Goal: Register for event/course

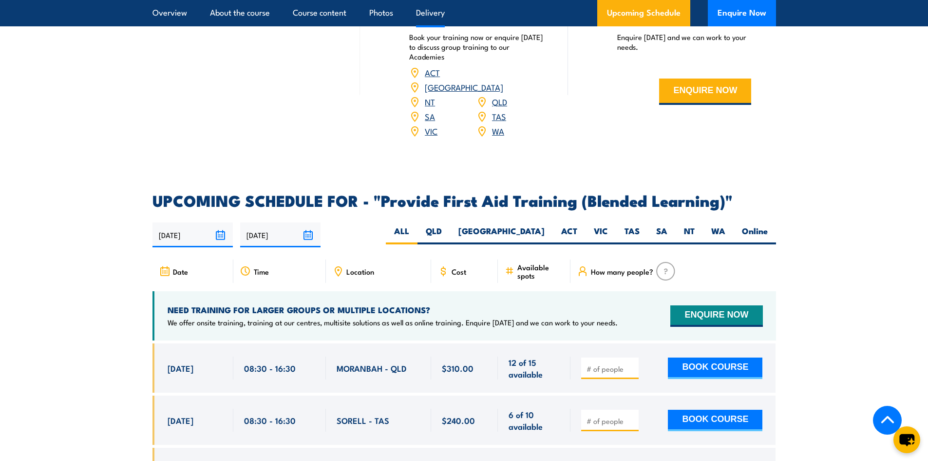
scroll to position [1754, 0]
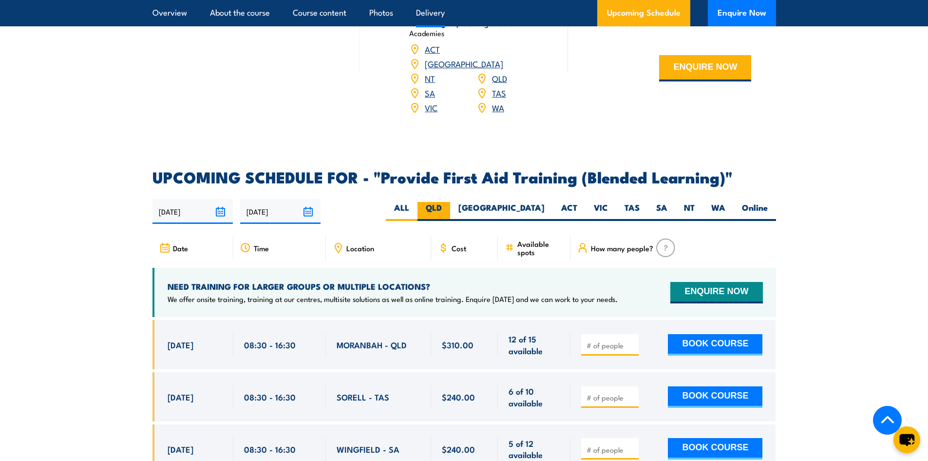
click at [450, 215] on label "QLD" at bounding box center [434, 211] width 33 height 19
click at [448, 208] on input "QLD" at bounding box center [445, 205] width 6 height 6
radio input "true"
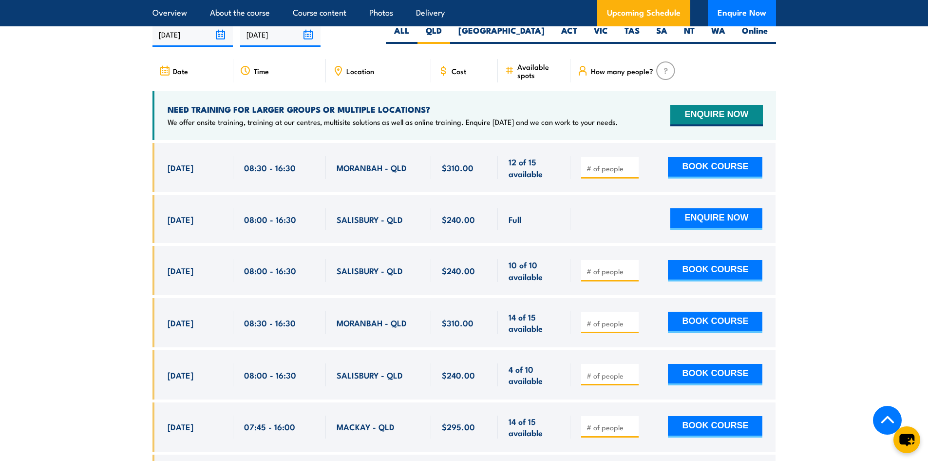
scroll to position [1980, 0]
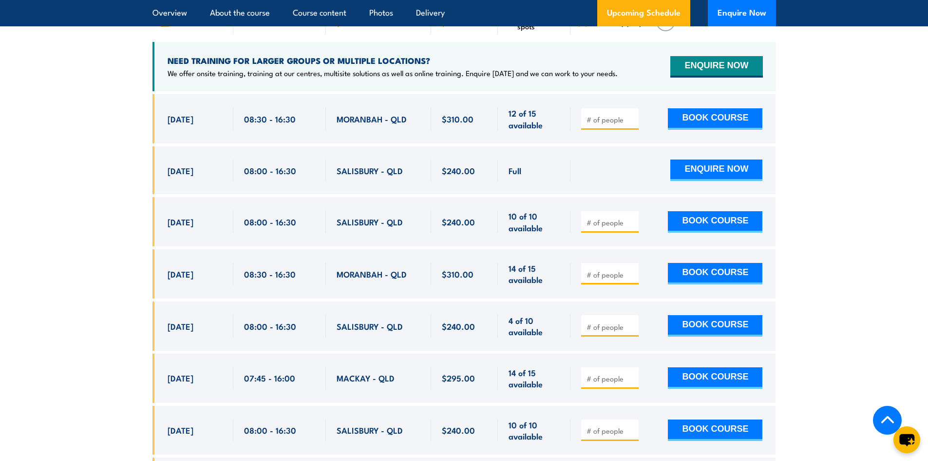
click at [100, 198] on section "UPCOMING SCHEDULE FOR - "Provide First Aid Training (Blended Learning)" [DATE] …" at bounding box center [464, 284] width 928 height 681
click at [105, 232] on section "UPCOMING SCHEDULE FOR - "Provide First Aid Training (Blended Learning)" [DATE] …" at bounding box center [464, 284] width 928 height 681
